Goal: Manage account settings

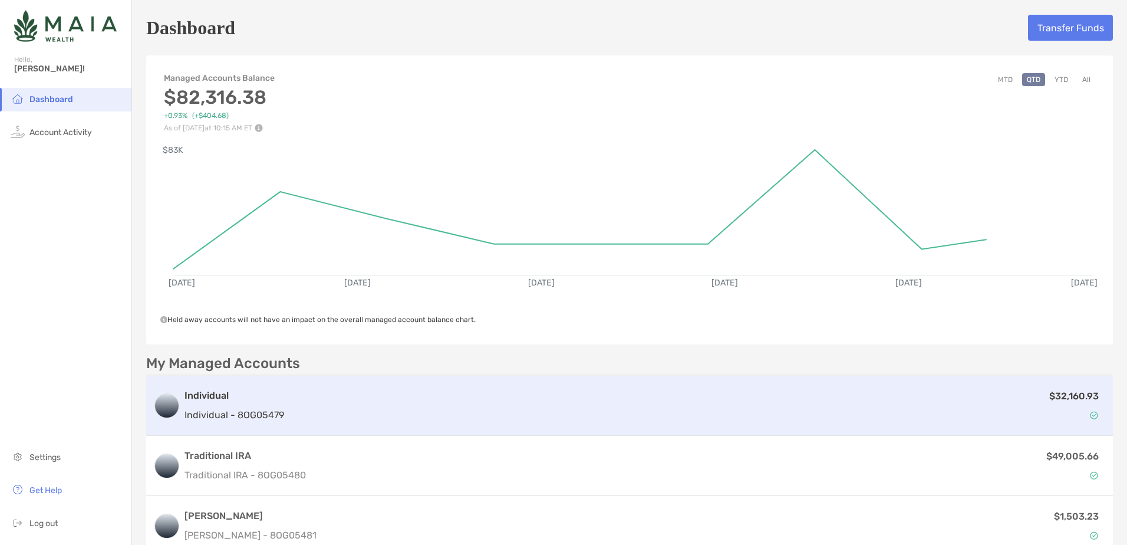
click at [1072, 391] on p "$32,160.93" at bounding box center [1074, 395] width 50 height 15
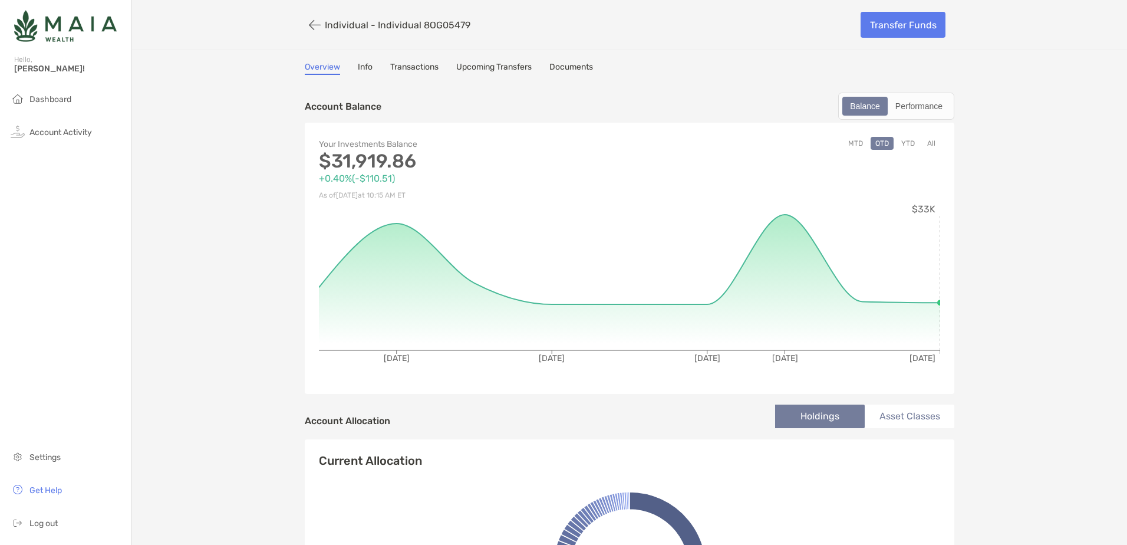
click at [927, 141] on button "All" at bounding box center [931, 143] width 18 height 13
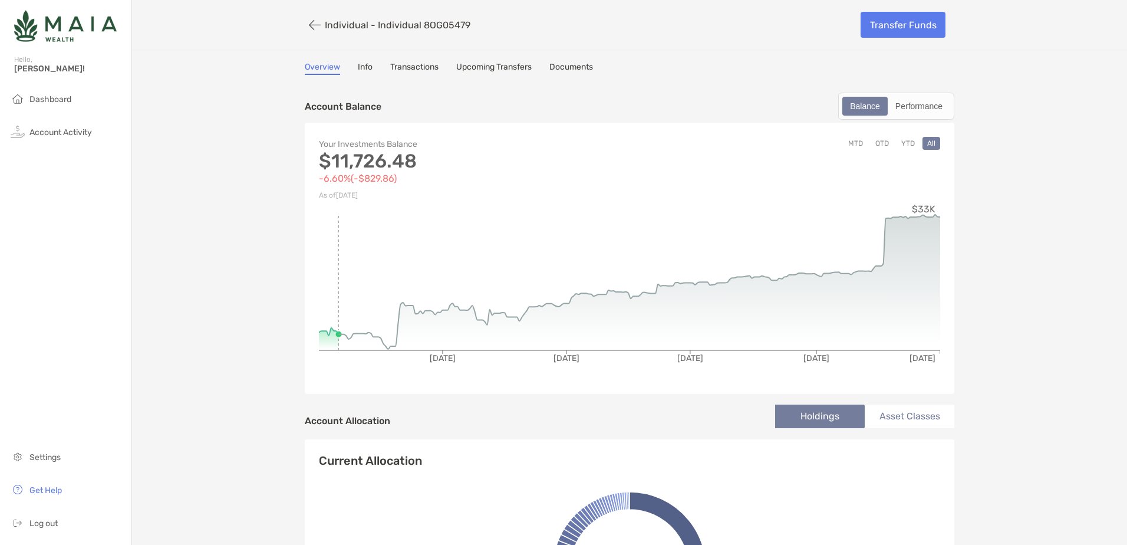
click at [855, 144] on button "MTD" at bounding box center [855, 143] width 24 height 13
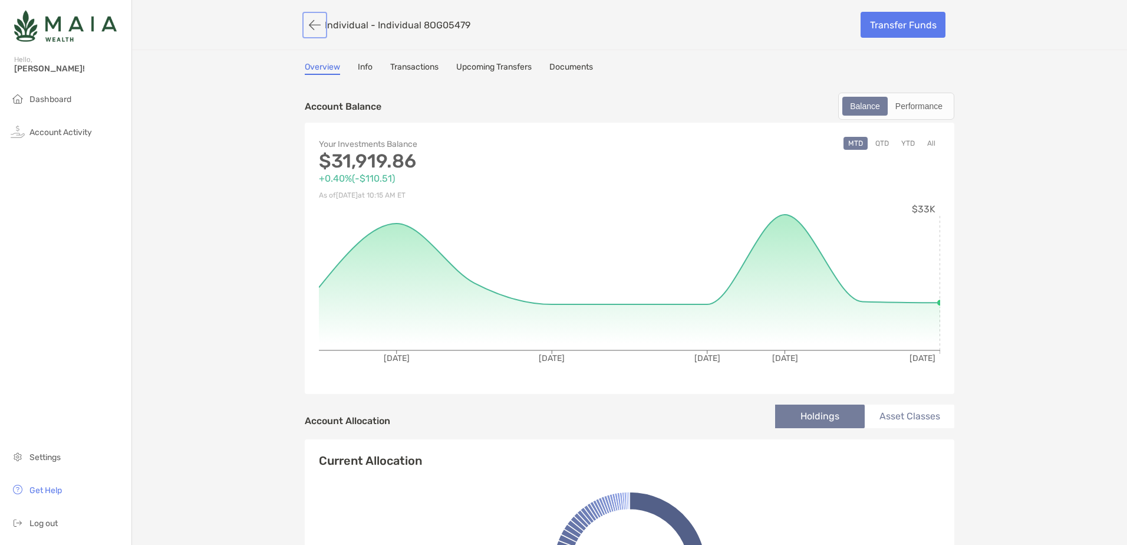
click at [305, 24] on button "button" at bounding box center [315, 25] width 20 height 22
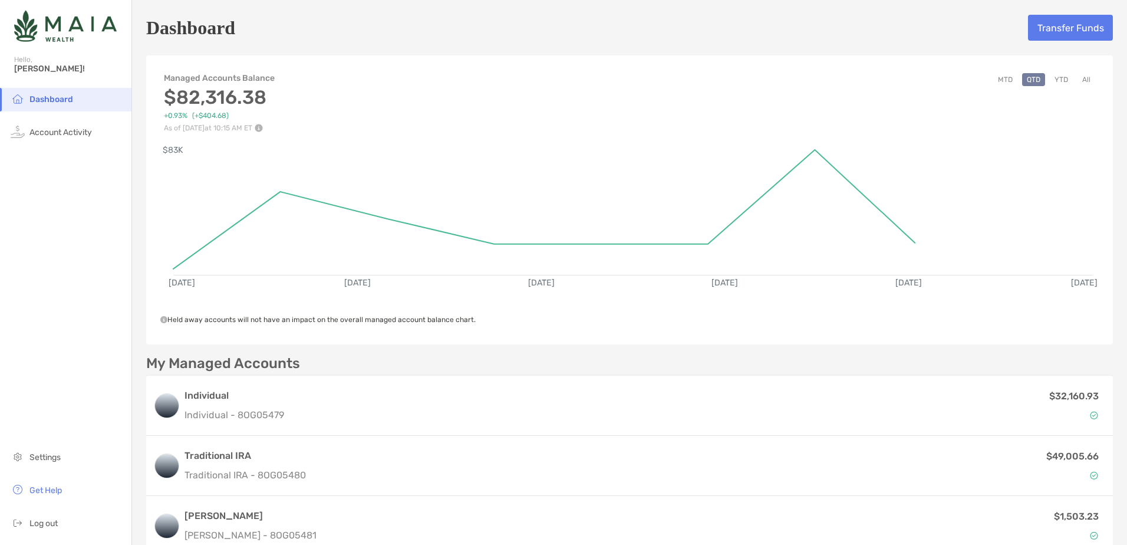
click at [995, 80] on button "MTD" at bounding box center [1005, 79] width 24 height 13
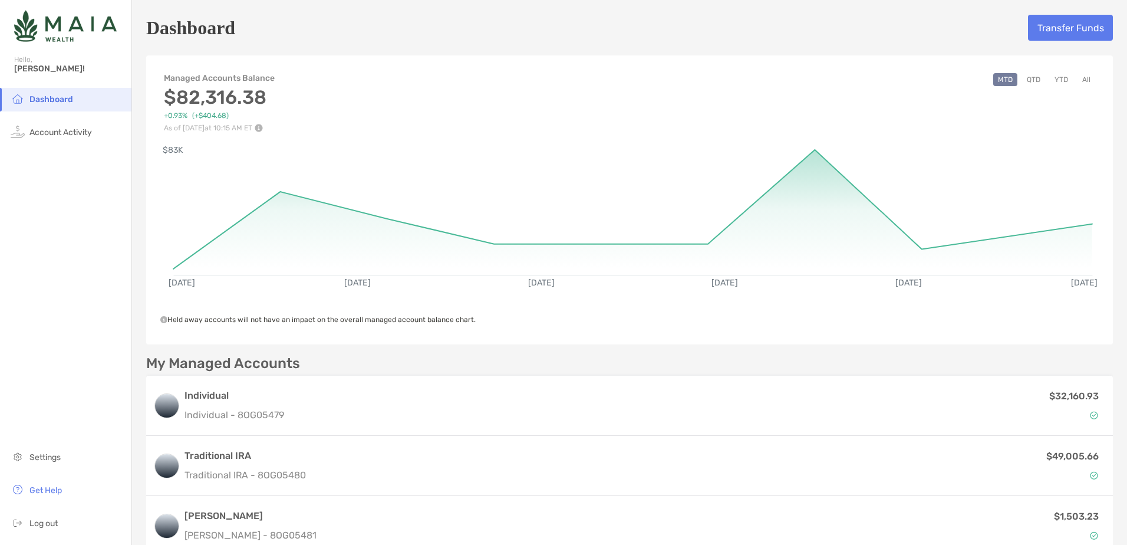
click at [1022, 81] on button "QTD" at bounding box center [1033, 79] width 23 height 13
click at [1050, 82] on button "YTD" at bounding box center [1061, 79] width 23 height 13
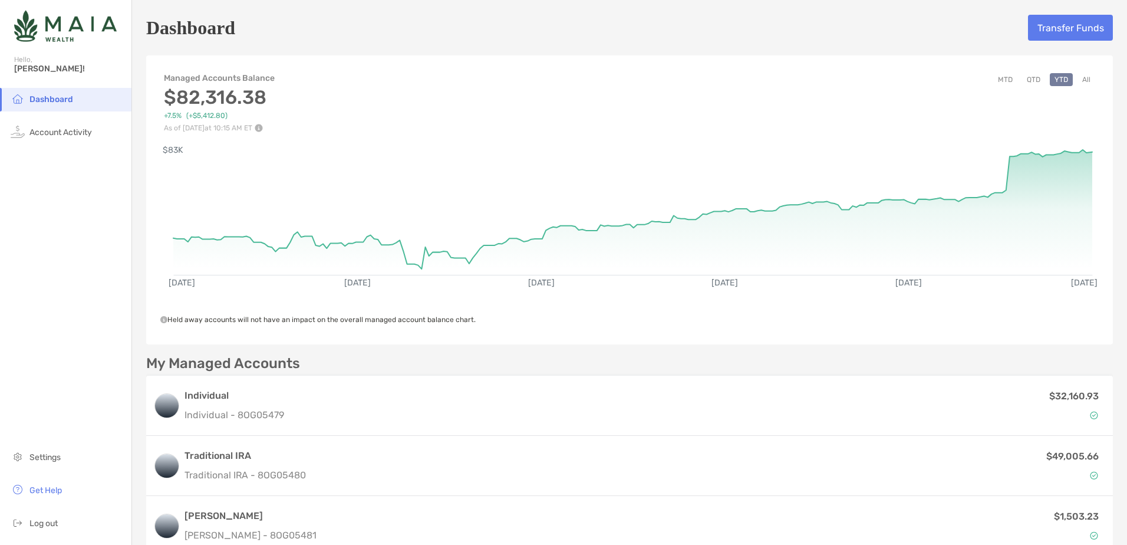
click at [1084, 80] on button "All" at bounding box center [1086, 79] width 18 height 13
click at [52, 525] on span "Log out" at bounding box center [43, 523] width 28 height 10
